Goal: Communication & Community: Share content

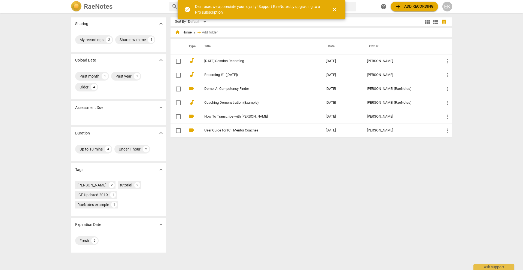
click at [116, 28] on div "Sharing expand_more" at bounding box center [118, 23] width 95 height 13
click at [91, 38] on div "My recordings" at bounding box center [92, 39] width 24 height 5
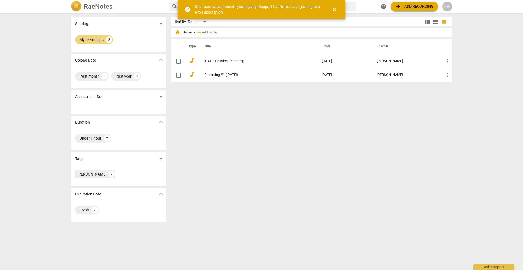
click at [336, 10] on span "close" at bounding box center [334, 9] width 7 height 7
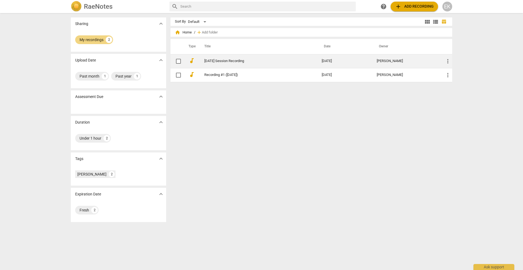
click at [449, 61] on span "more_vert" at bounding box center [448, 61] width 7 height 7
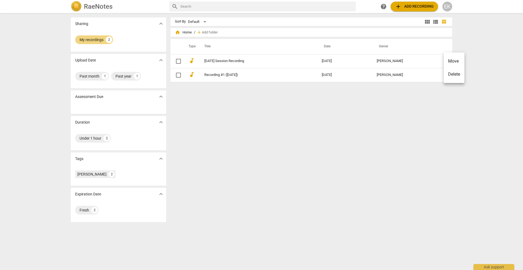
click at [261, 62] on div at bounding box center [261, 135] width 523 height 270
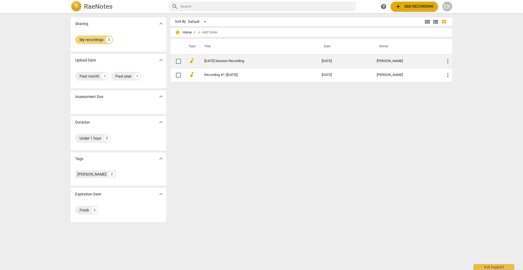
click at [179, 62] on input "checkbox" at bounding box center [178, 61] width 11 height 7
checkbox input "false"
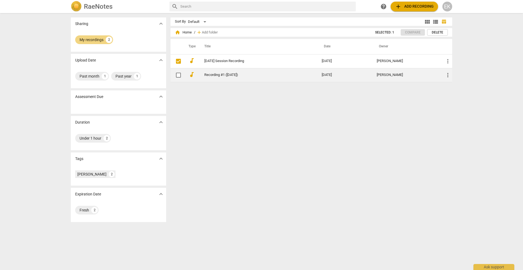
click at [178, 76] on input "checkbox" at bounding box center [178, 75] width 11 height 7
checkbox input "false"
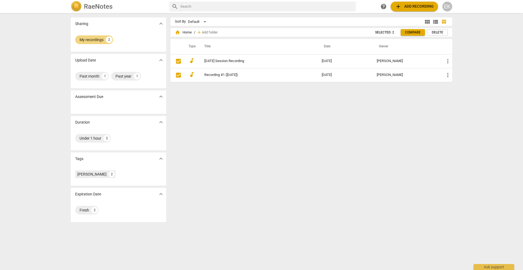
click at [494, 28] on div "Sharing expand_more My recordings 2 Upload Date expand_more Past month 1 Past y…" at bounding box center [261, 142] width 523 height 257
click at [449, 8] on div "EK" at bounding box center [448, 7] width 10 height 10
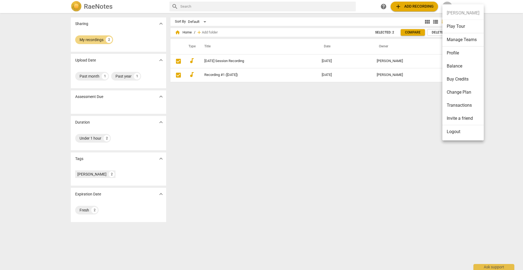
click at [321, 121] on div at bounding box center [261, 135] width 523 height 270
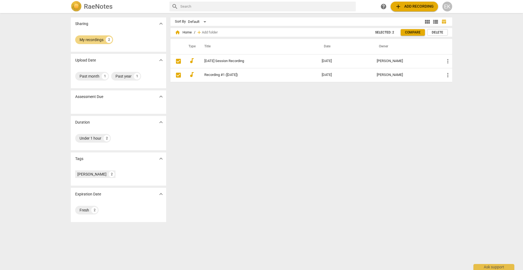
drag, startPoint x: 349, startPoint y: 124, endPoint x: 341, endPoint y: 122, distance: 7.6
click at [346, 123] on div "Sort By Default view_module view_list table_chart home Home / add Add folder Se…" at bounding box center [314, 141] width 286 height 249
click at [98, 41] on div "My recordings" at bounding box center [92, 39] width 24 height 5
checkbox input "true"
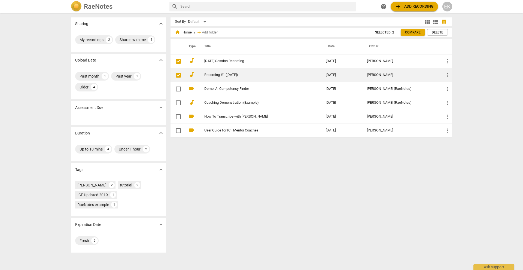
click at [179, 76] on input "checkbox" at bounding box center [178, 75] width 11 height 7
checkbox input "true"
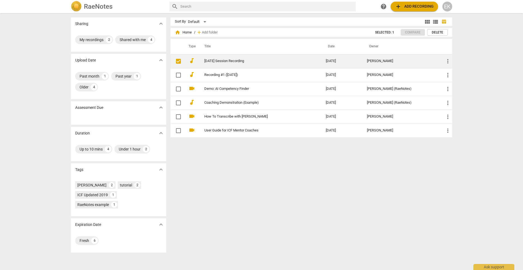
click at [179, 63] on input "checkbox" at bounding box center [178, 61] width 11 height 7
checkbox input "true"
click at [285, 62] on link "[DATE] Session Recording" at bounding box center [255, 61] width 102 height 4
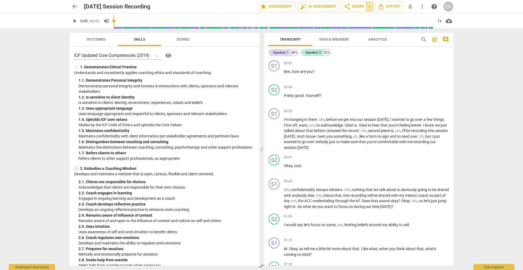
click at [368, 7] on span "arrow_drop_down" at bounding box center [370, 6] width 7 height 7
click at [353, 15] on span "Copy link" at bounding box center [354, 16] width 18 height 5
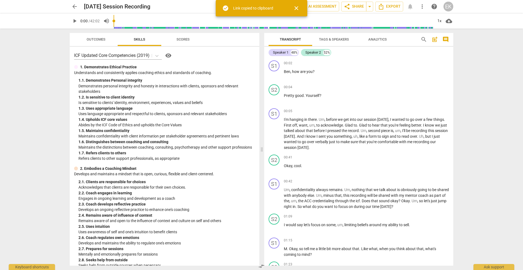
click at [476, 47] on div "arrow_back [DATE] Session Recording edit star Assessment auto_fix_high AI Asses…" at bounding box center [261, 135] width 523 height 270
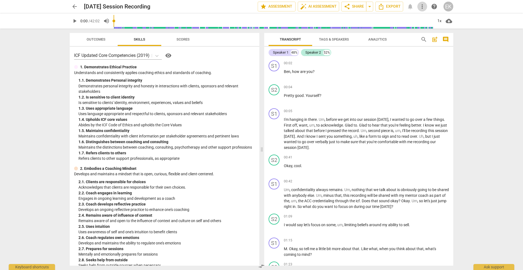
click at [421, 4] on span "more_vert" at bounding box center [422, 6] width 7 height 7
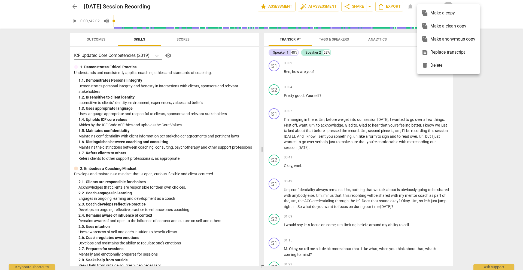
click at [495, 56] on div at bounding box center [261, 135] width 523 height 270
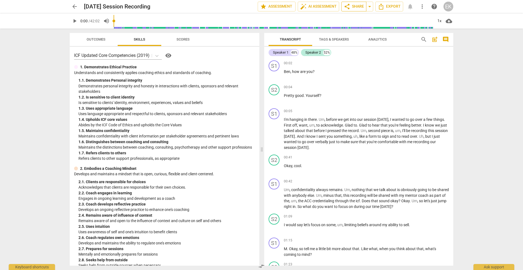
click at [347, 5] on span "share" at bounding box center [347, 6] width 7 height 7
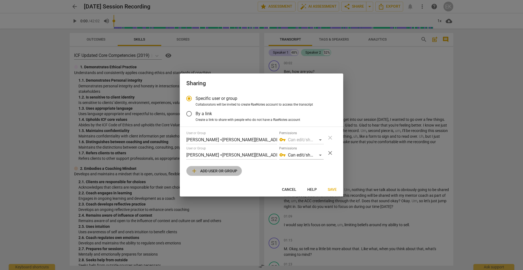
click at [208, 170] on span "add Add user or group" at bounding box center [214, 171] width 46 height 7
radio input "false"
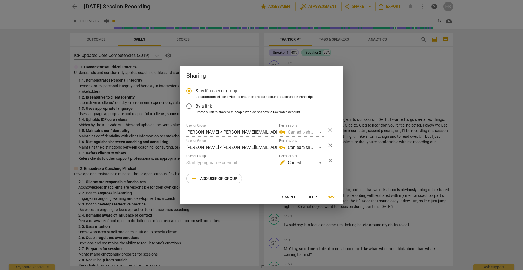
click at [230, 165] on input "text" at bounding box center [231, 163] width 91 height 9
paste input "[URL][DOMAIN_NAME]"
type input "[URL][DOMAIN_NAME]"
paste input "[PERSON_NAME][EMAIL_ADDRESS][DOMAIN_NAME]"
type input "[PERSON_NAME][EMAIL_ADDRESS][DOMAIN_NAME]"
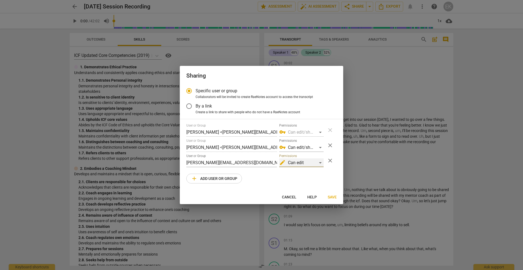
click at [320, 163] on div "edit Can edit" at bounding box center [301, 163] width 44 height 9
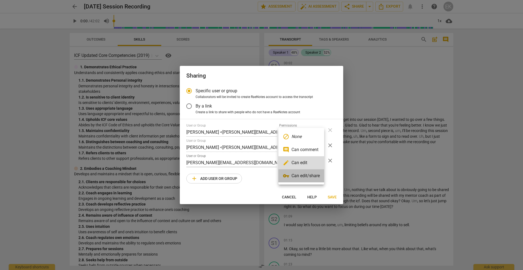
click at [314, 175] on li "vpn_key Can edit/share" at bounding box center [302, 176] width 46 height 13
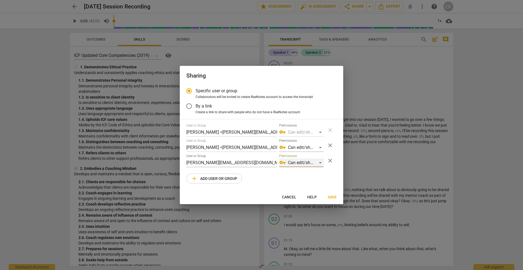
click at [320, 162] on div "vpn_key Can edit/share" at bounding box center [301, 163] width 44 height 9
click at [300, 175] on div at bounding box center [261, 135] width 523 height 270
click at [331, 147] on span "close" at bounding box center [330, 145] width 7 height 7
radio input "false"
type input "[PERSON_NAME][EMAIL_ADDRESS][DOMAIN_NAME]"
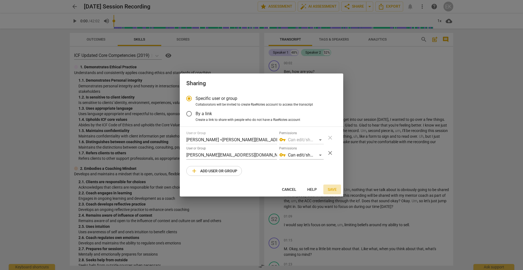
click at [332, 189] on span "Save" at bounding box center [332, 189] width 9 height 5
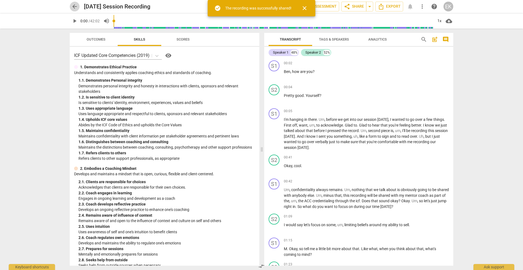
click at [73, 7] on span "arrow_back" at bounding box center [74, 6] width 7 height 7
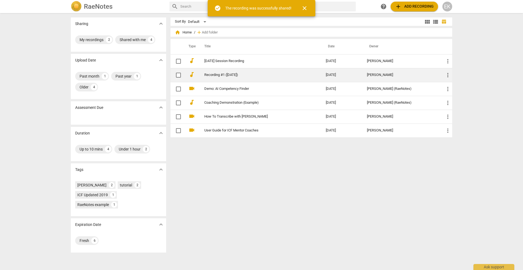
click at [306, 74] on link "Recording #1 ([DATE])" at bounding box center [255, 75] width 102 height 4
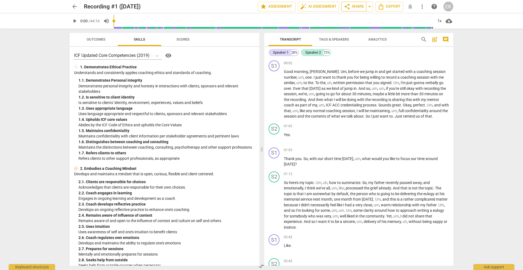
click at [359, 5] on span "share Share" at bounding box center [354, 6] width 20 height 7
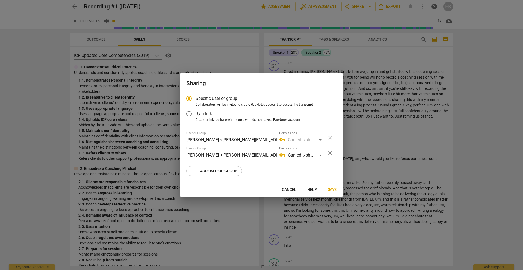
click at [330, 153] on span "close" at bounding box center [330, 153] width 7 height 7
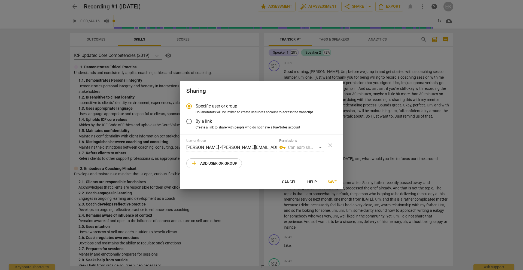
click at [207, 165] on span "add Add user or group" at bounding box center [214, 163] width 46 height 7
radio input "false"
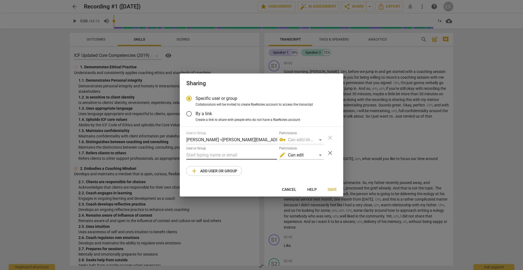
click at [209, 158] on input "text" at bounding box center [231, 155] width 91 height 9
paste input "[PERSON_NAME][EMAIL_ADDRESS][DOMAIN_NAME]"
type input "[PERSON_NAME][EMAIL_ADDRESS][DOMAIN_NAME]"
click at [315, 156] on div "edit Can edit" at bounding box center [301, 155] width 44 height 9
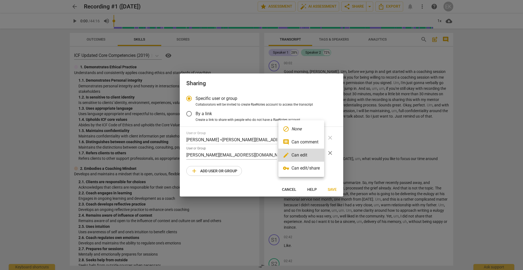
click at [313, 171] on li "vpn_key Can edit/share" at bounding box center [302, 168] width 46 height 13
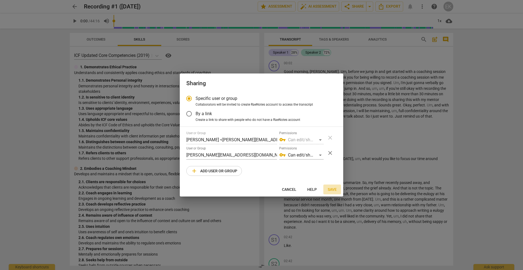
click at [332, 189] on span "Save" at bounding box center [332, 189] width 9 height 5
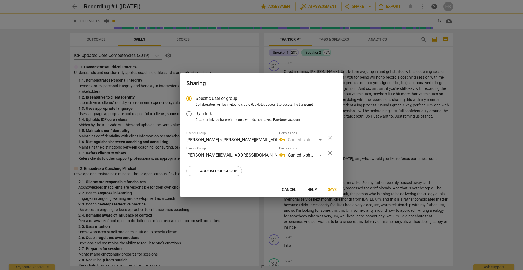
radio input "false"
type input "[PERSON_NAME] <[PERSON_NAME][EMAIL_ADDRESS][DOMAIN_NAME]>"
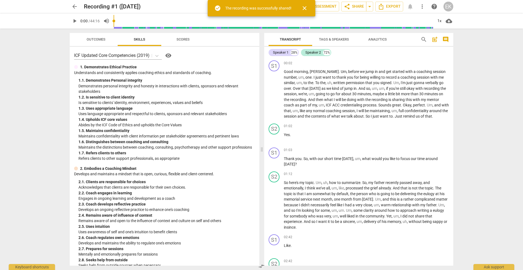
click at [480, 86] on div "arrow_back Recording #1 ([DATE]) edit star Assessment auto_fix_high AI Assessme…" at bounding box center [261, 135] width 523 height 270
